Goal: Information Seeking & Learning: Learn about a topic

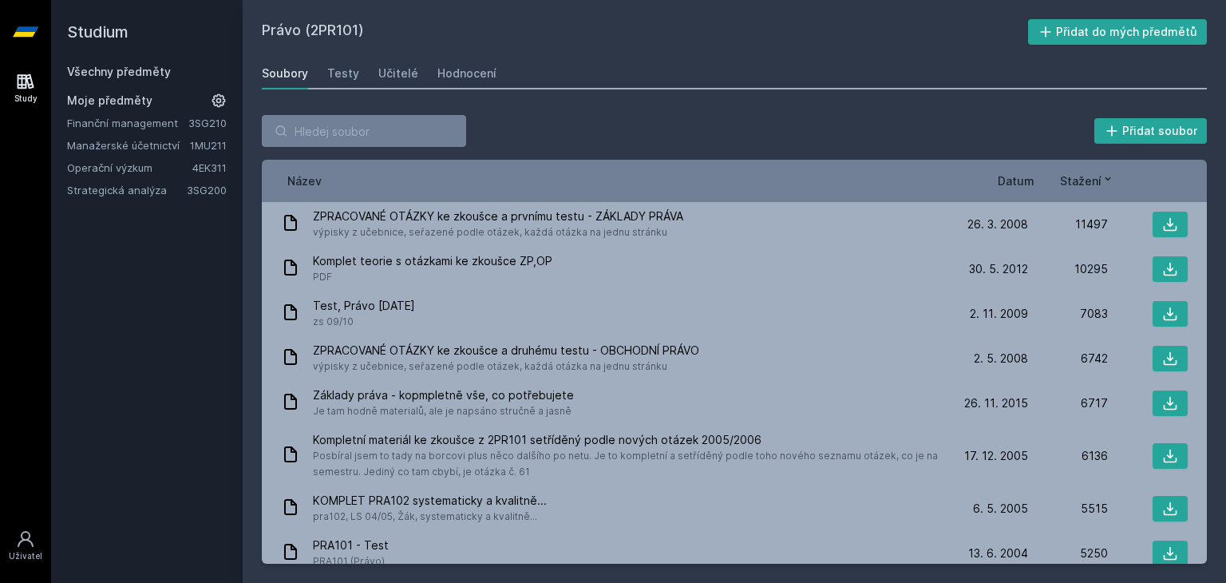
click at [140, 70] on link "Všechny předměty" at bounding box center [119, 72] width 104 height 14
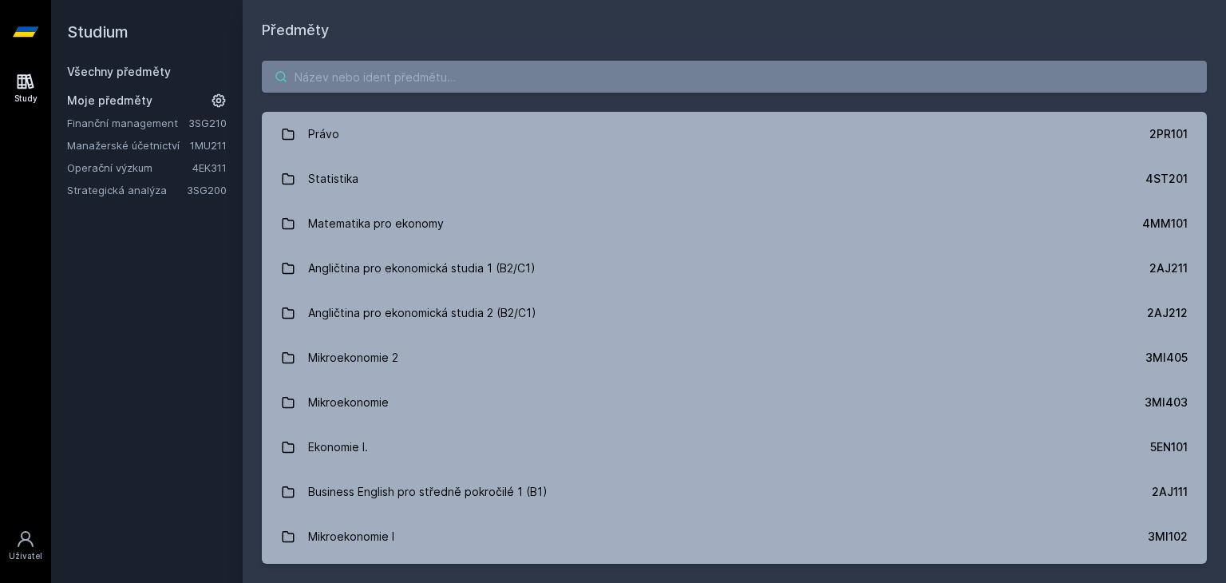
click at [320, 73] on input "search" at bounding box center [734, 77] width 945 height 32
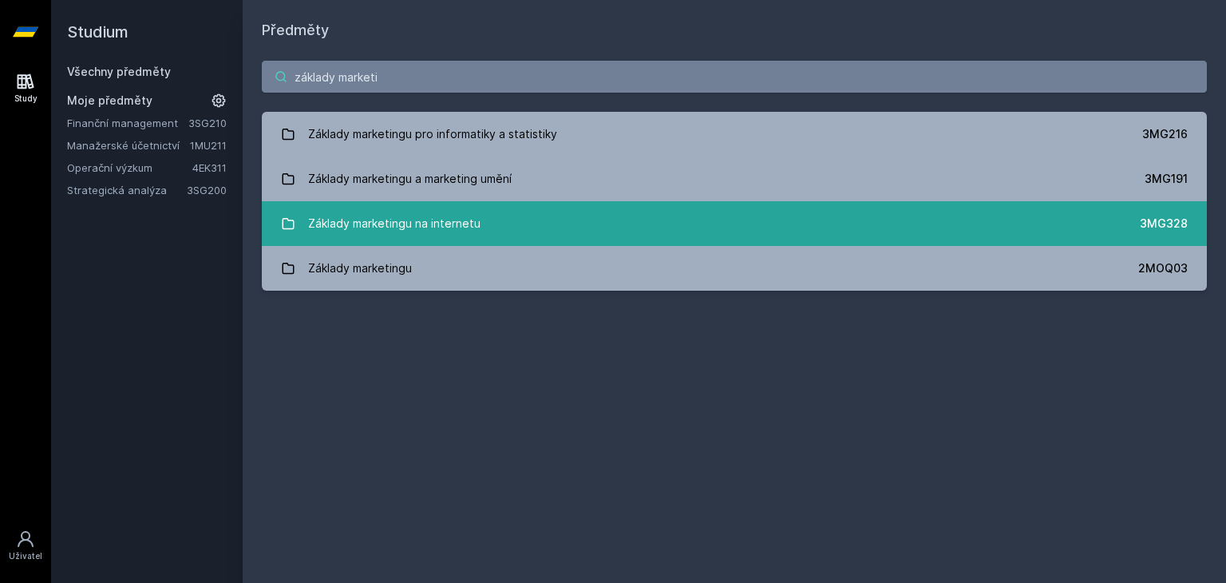
type input "základy marketi"
click at [486, 227] on link "Základy marketingu na internetu 3MG328" at bounding box center [734, 223] width 945 height 45
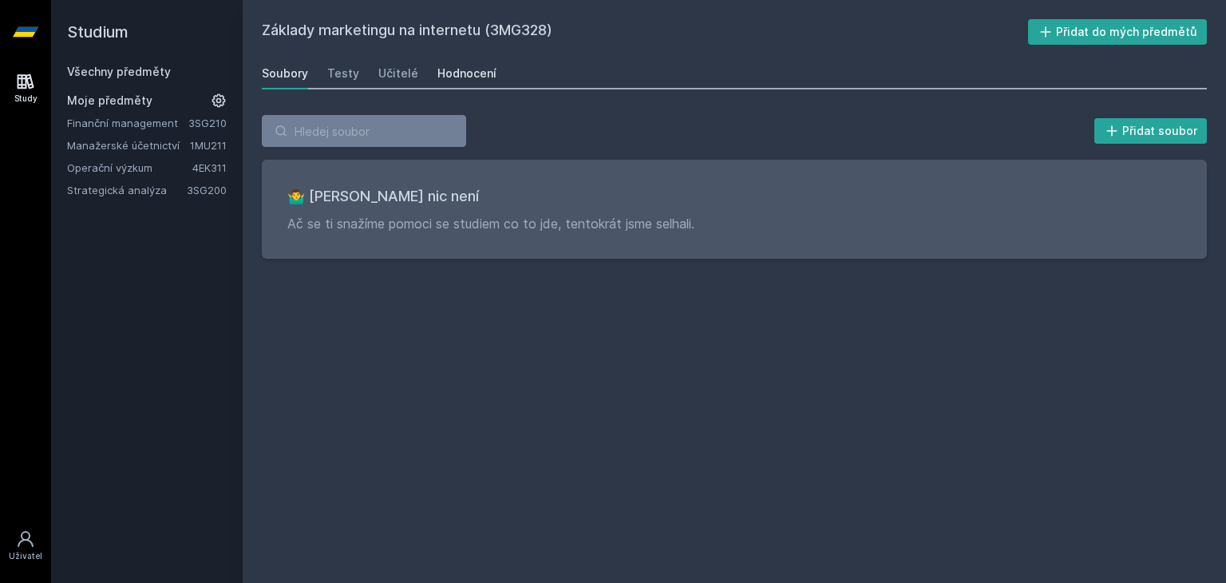
click at [470, 78] on div "Hodnocení" at bounding box center [466, 73] width 59 height 16
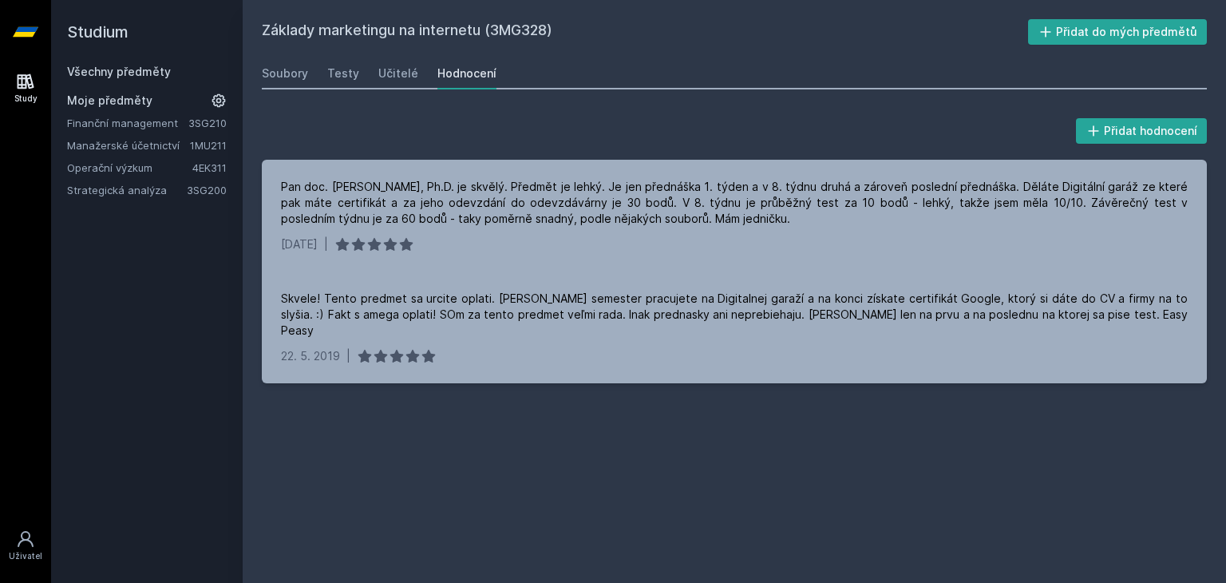
click at [156, 186] on link "Strategická analýza" at bounding box center [127, 190] width 120 height 16
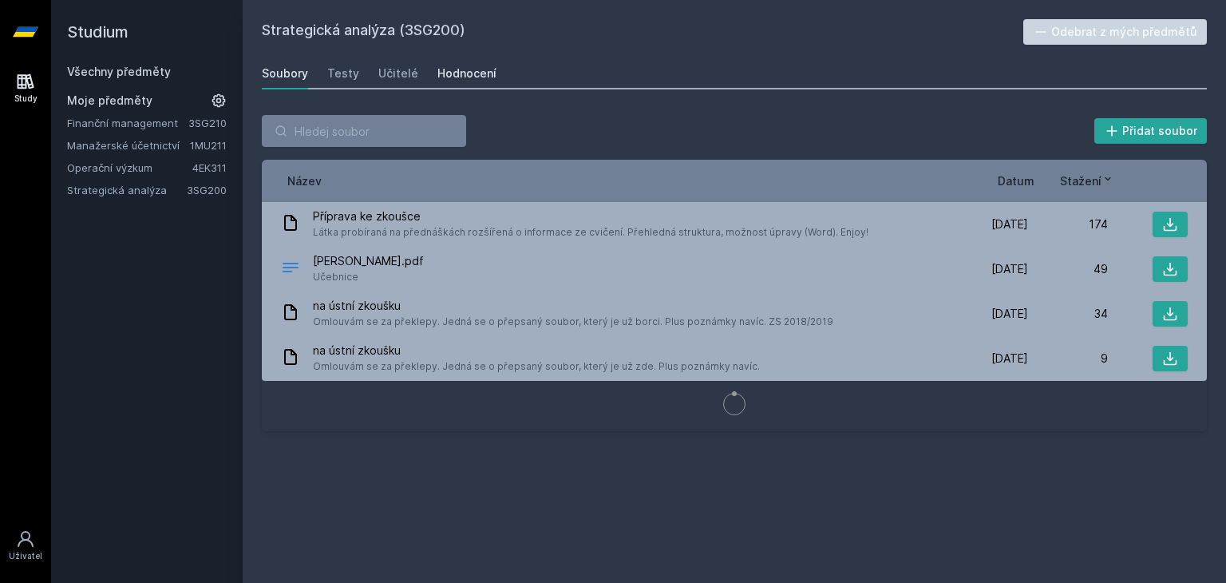
click at [452, 81] on div "Hodnocení" at bounding box center [466, 73] width 59 height 16
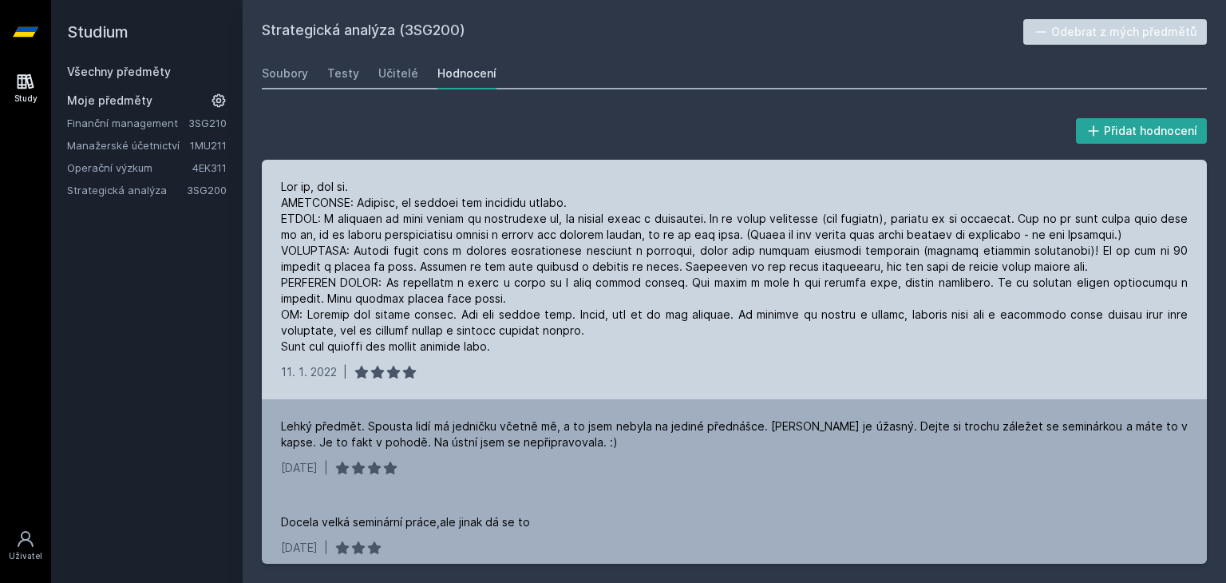
scroll to position [10, 0]
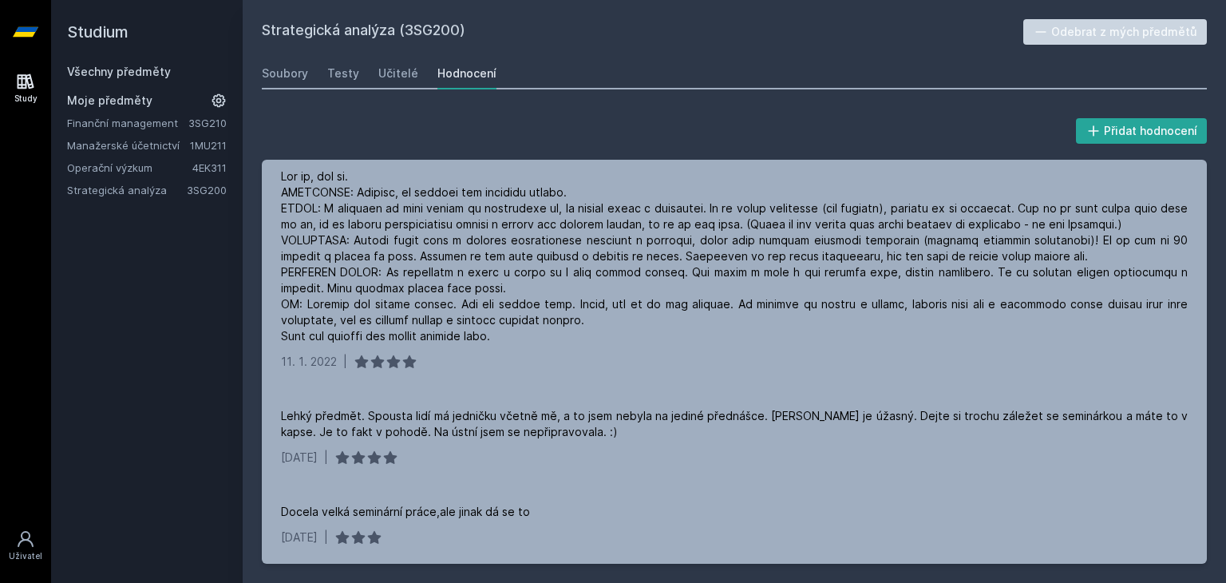
click at [117, 161] on link "Operační výzkum" at bounding box center [129, 168] width 125 height 16
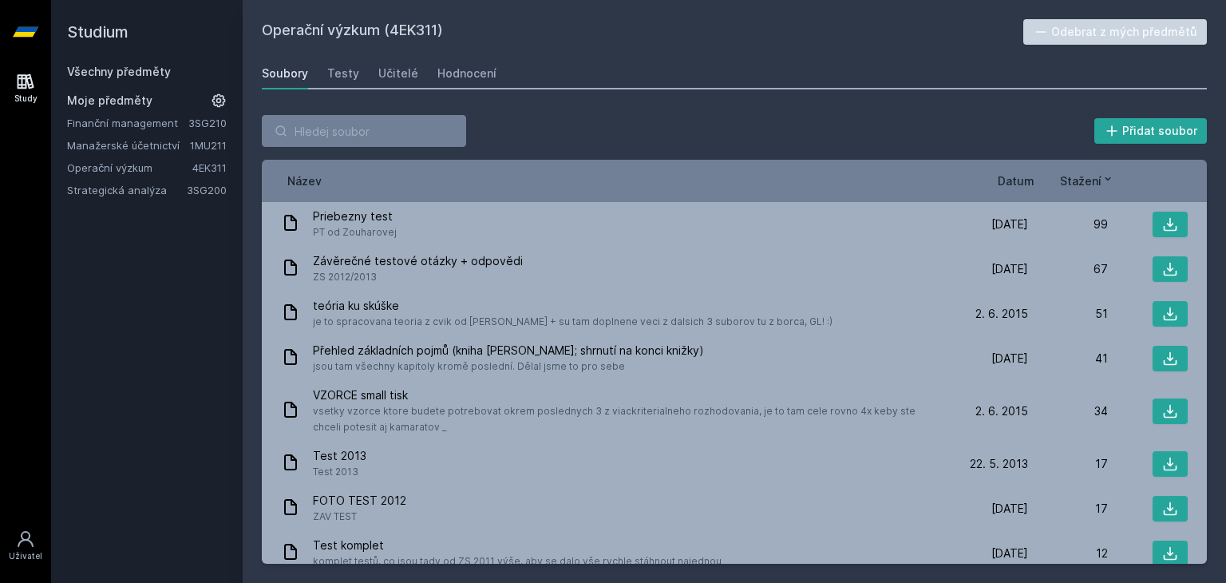
drag, startPoint x: 134, startPoint y: 180, endPoint x: 131, endPoint y: 188, distance: 9.3
click at [131, 188] on div "Finanční management 3SG210 Manažerské účetnictví 1MU211 Operační výzkum 4EK311 …" at bounding box center [147, 156] width 160 height 83
click at [131, 188] on link "Strategická analýza" at bounding box center [127, 190] width 120 height 16
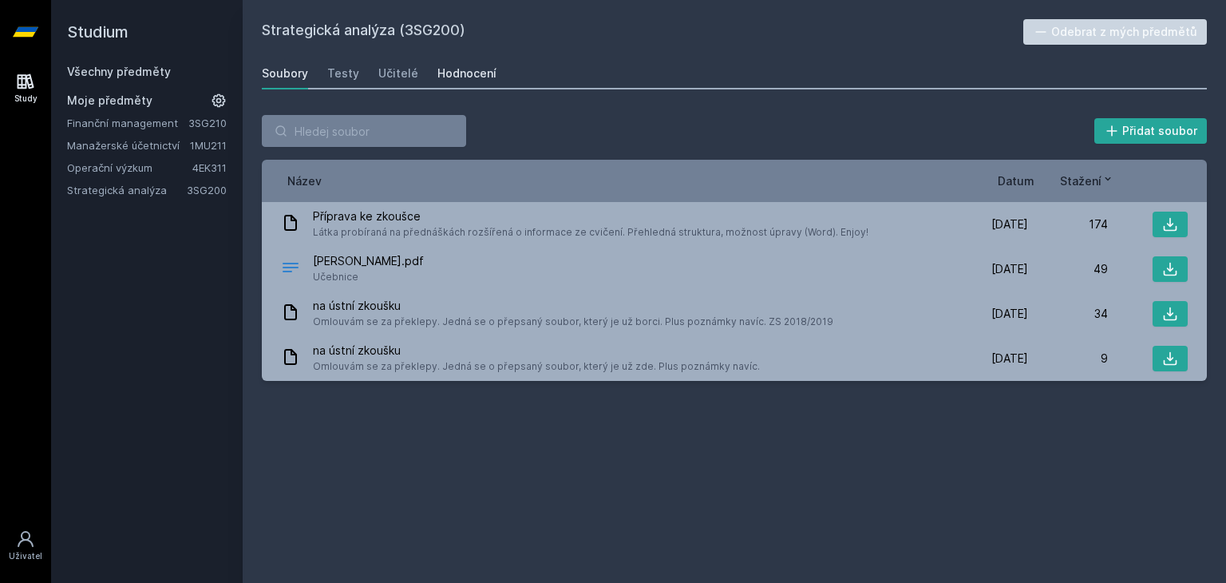
click at [469, 74] on div "Hodnocení" at bounding box center [466, 73] width 59 height 16
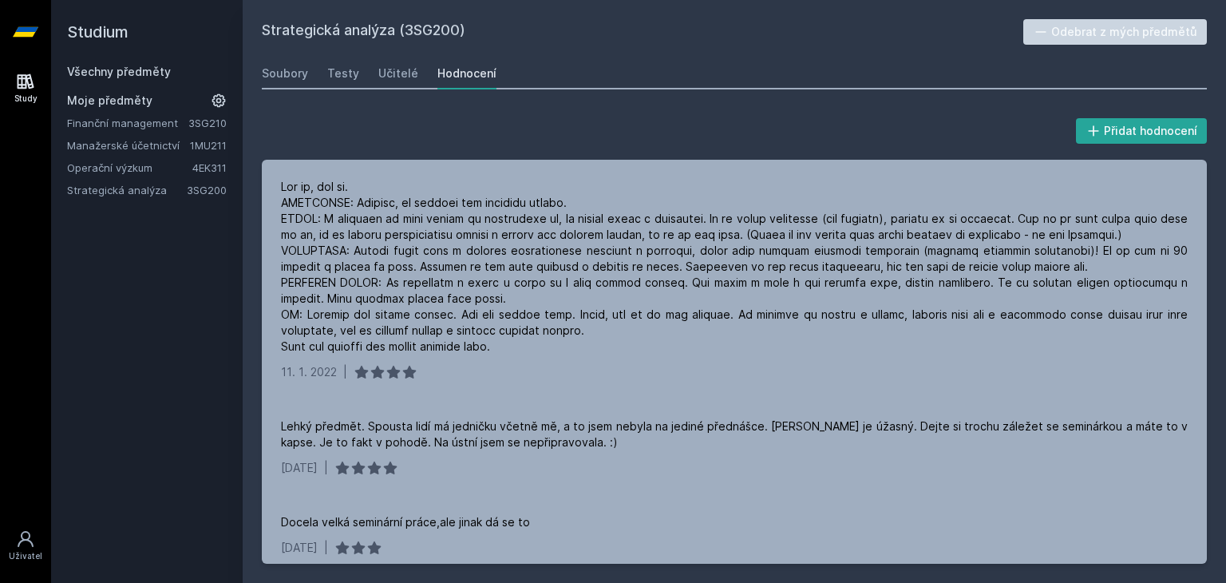
click at [124, 140] on link "Manažerské účetnictví" at bounding box center [128, 145] width 123 height 16
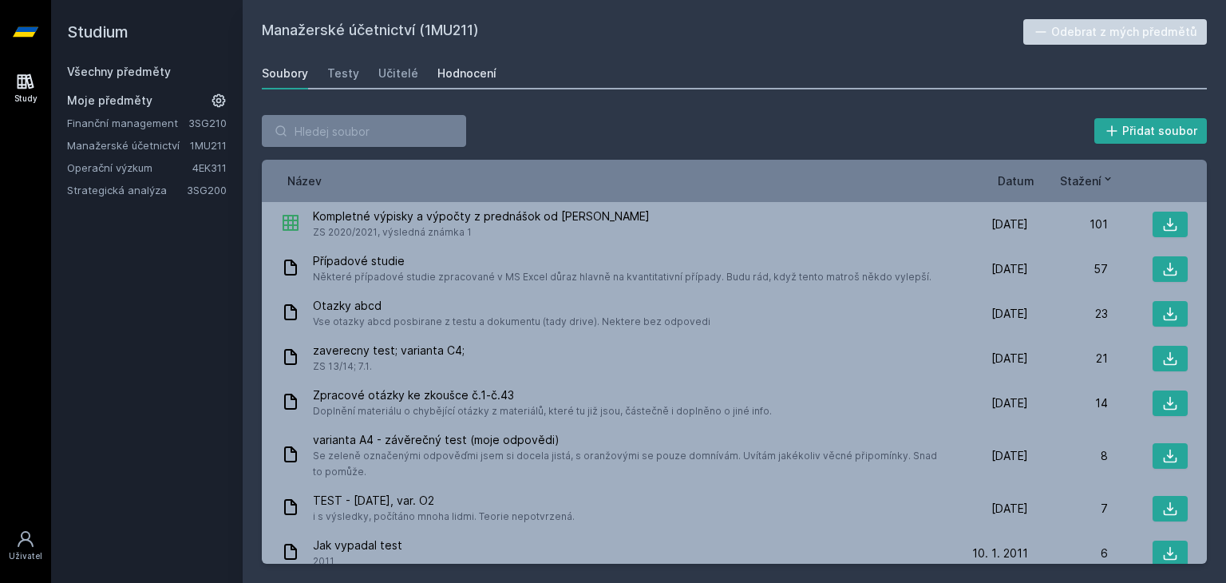
click at [464, 81] on div "Hodnocení" at bounding box center [466, 73] width 59 height 16
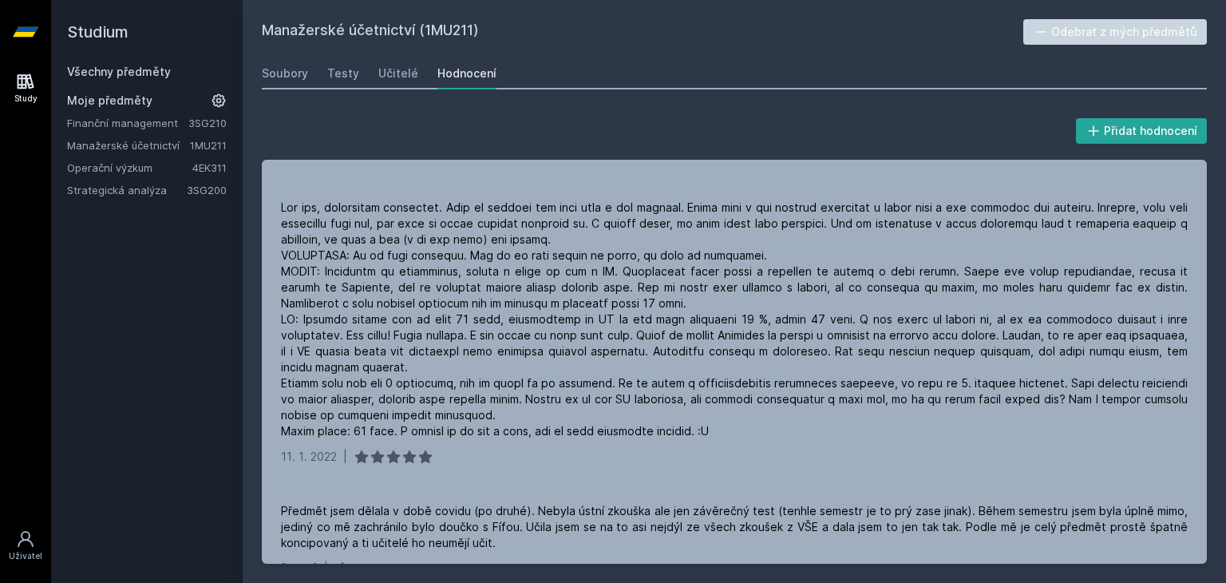
scroll to position [94, 0]
click at [134, 164] on link "Operační výzkum" at bounding box center [129, 168] width 125 height 16
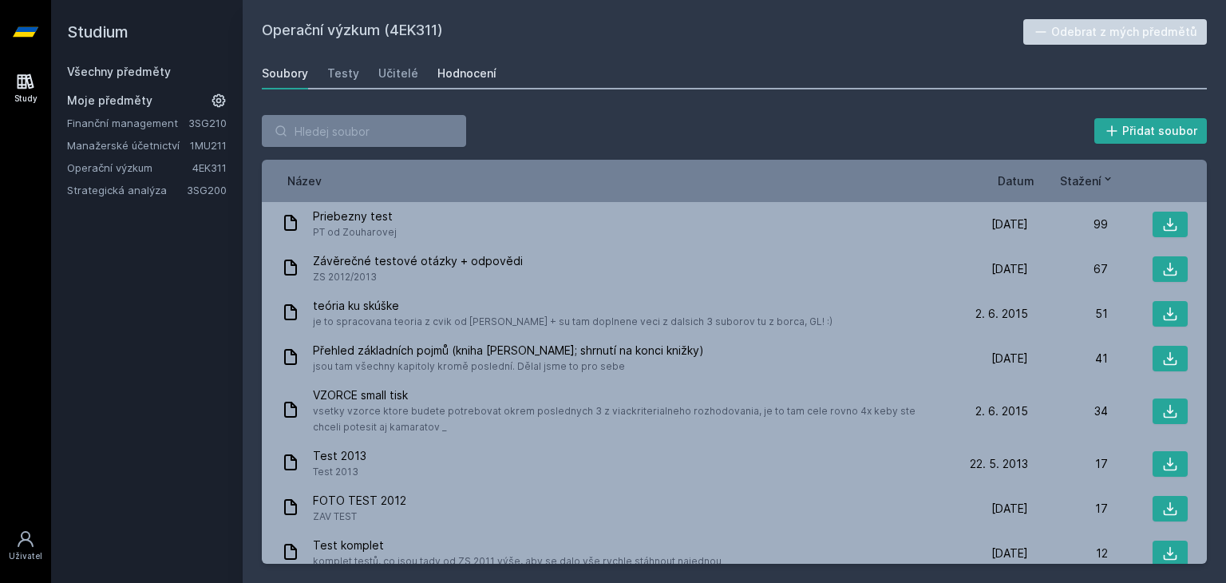
click at [450, 84] on link "Hodnocení" at bounding box center [466, 73] width 59 height 32
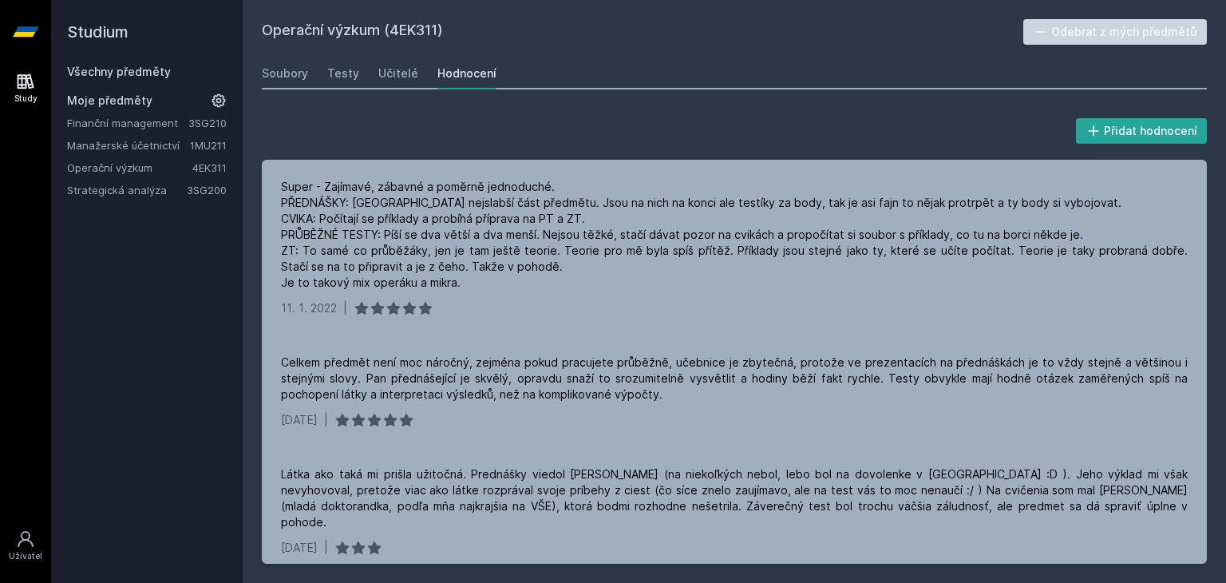
click at [144, 119] on link "Finanční management" at bounding box center [127, 123] width 121 height 16
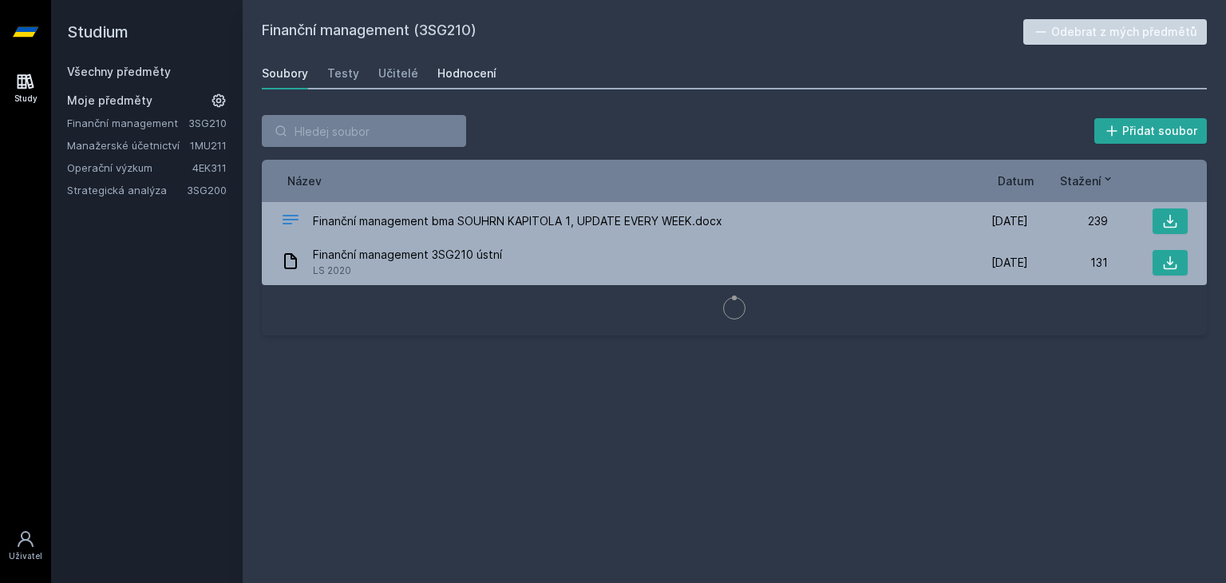
click at [448, 70] on div "Hodnocení" at bounding box center [466, 73] width 59 height 16
